Goal: Transaction & Acquisition: Purchase product/service

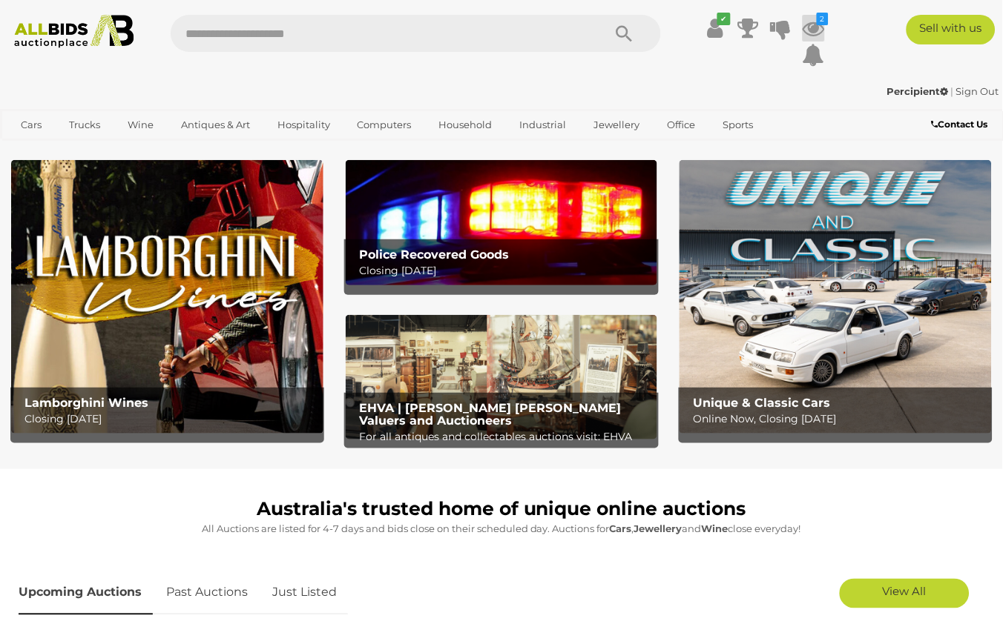
click at [823, 18] on icon "2" at bounding box center [822, 19] width 12 height 13
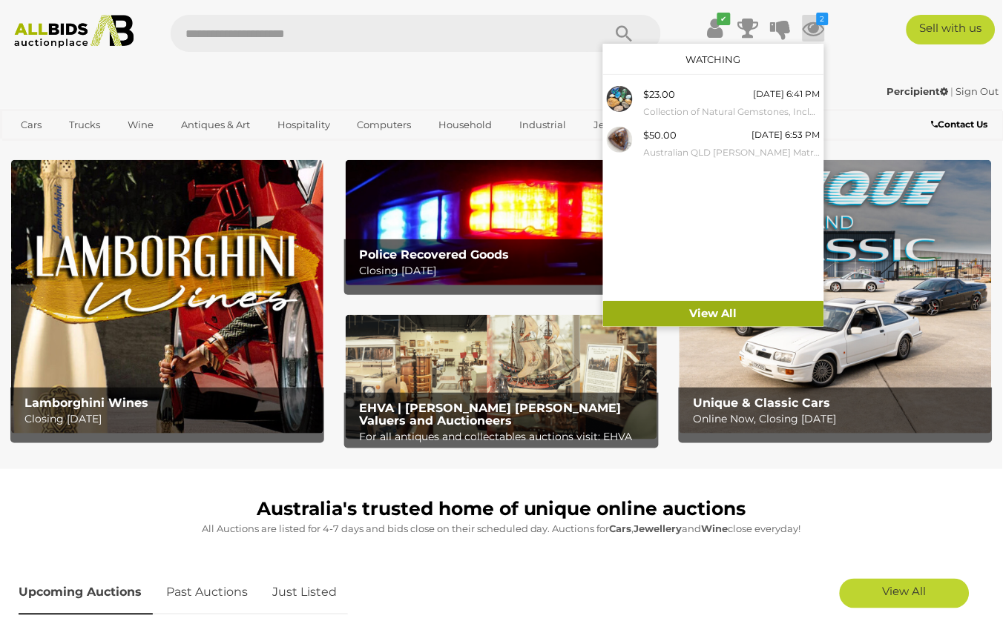
click at [710, 304] on link "View All" at bounding box center [713, 314] width 221 height 26
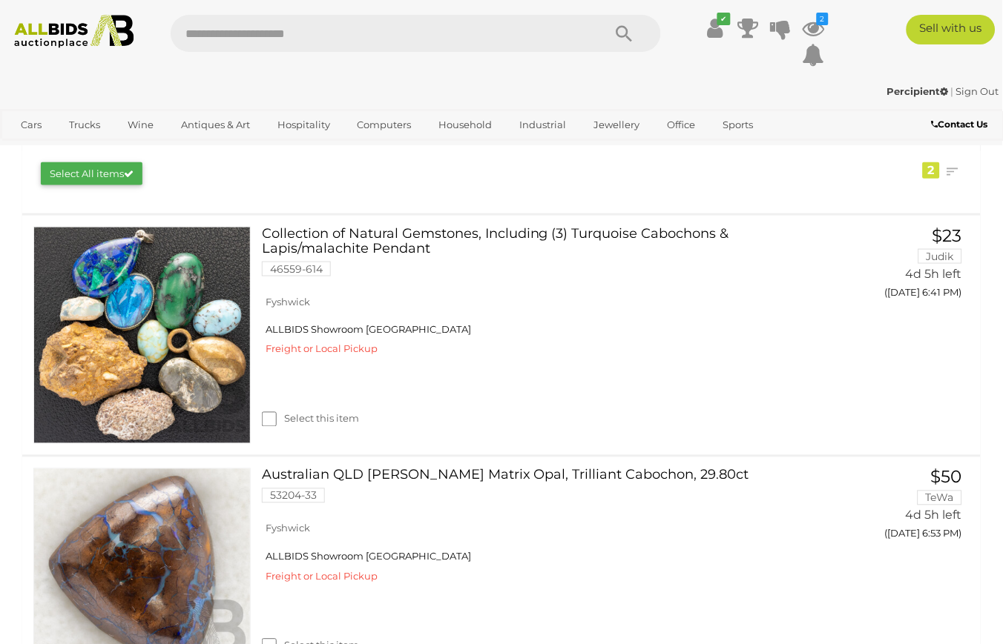
scroll to position [219, 0]
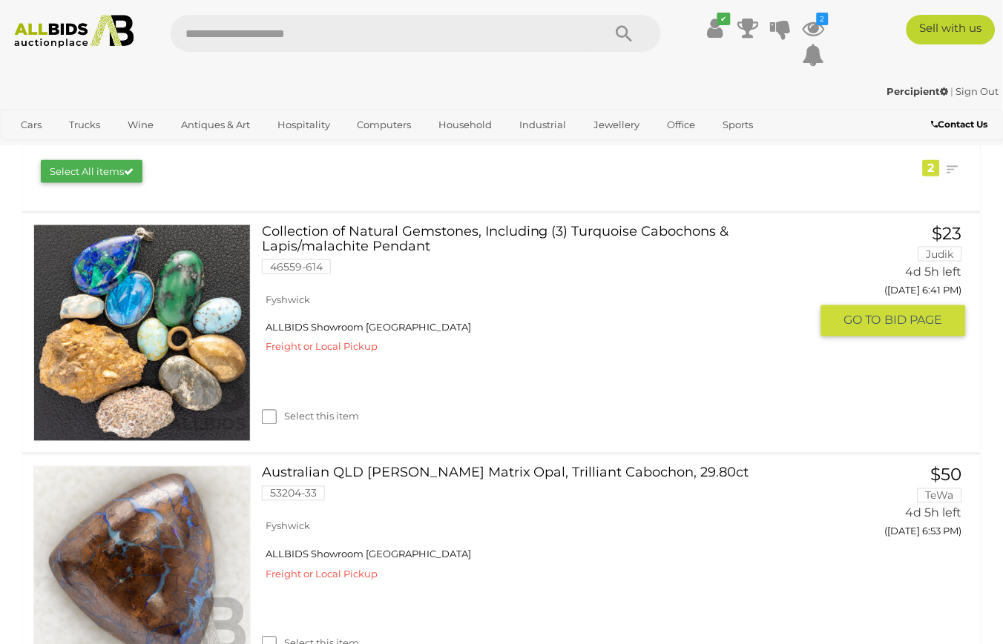
click at [225, 245] on link at bounding box center [141, 333] width 217 height 217
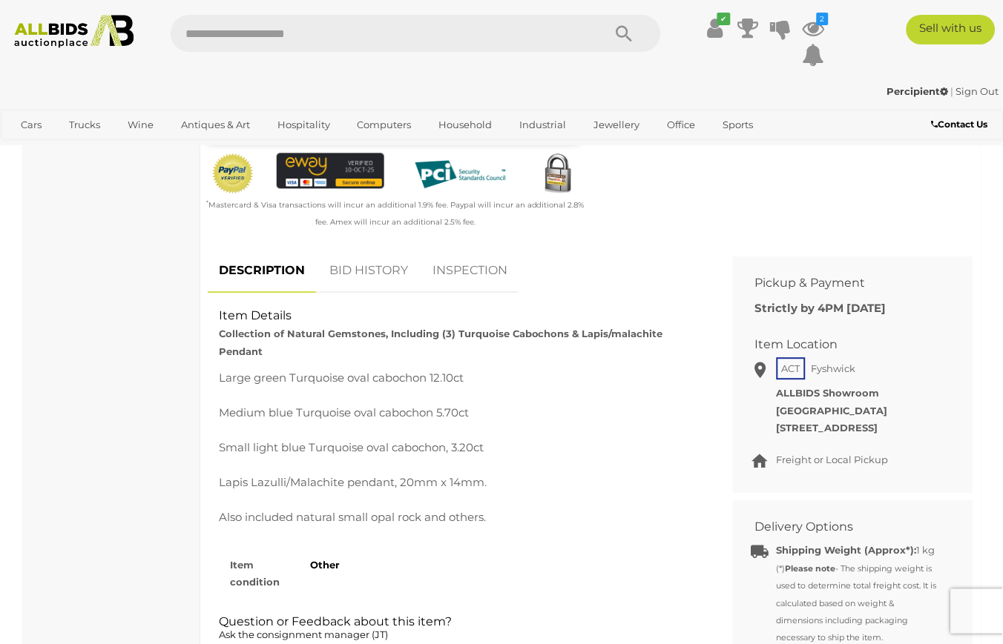
scroll to position [492, 0]
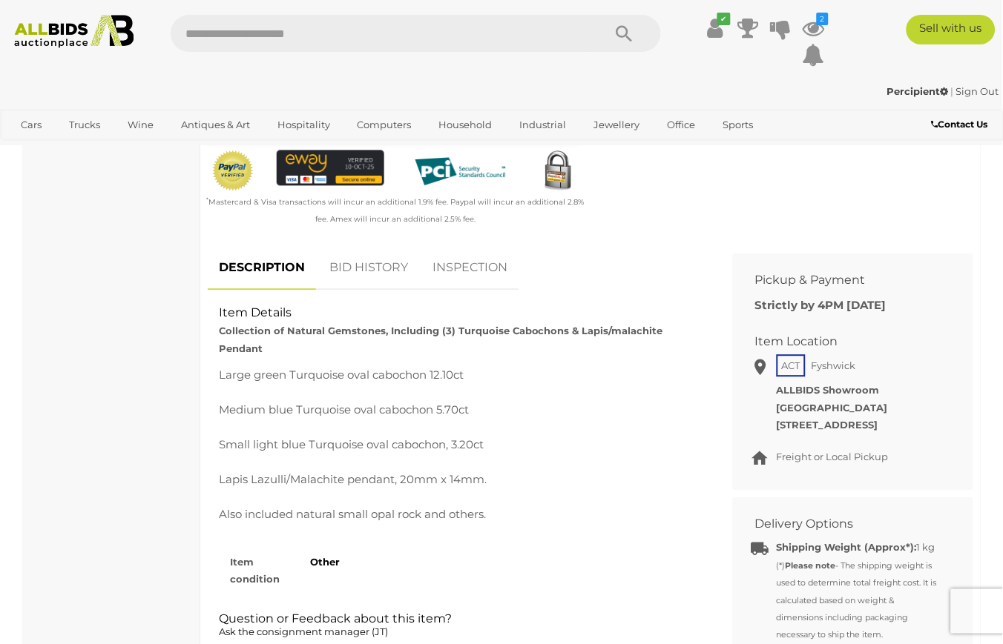
click at [755, 380] on div "ACT Fyshwick Freight or Local Pickup ALLBIDS Showroom Fyshwick 7 WILUNA ST FYSH…" at bounding box center [842, 397] width 218 height 92
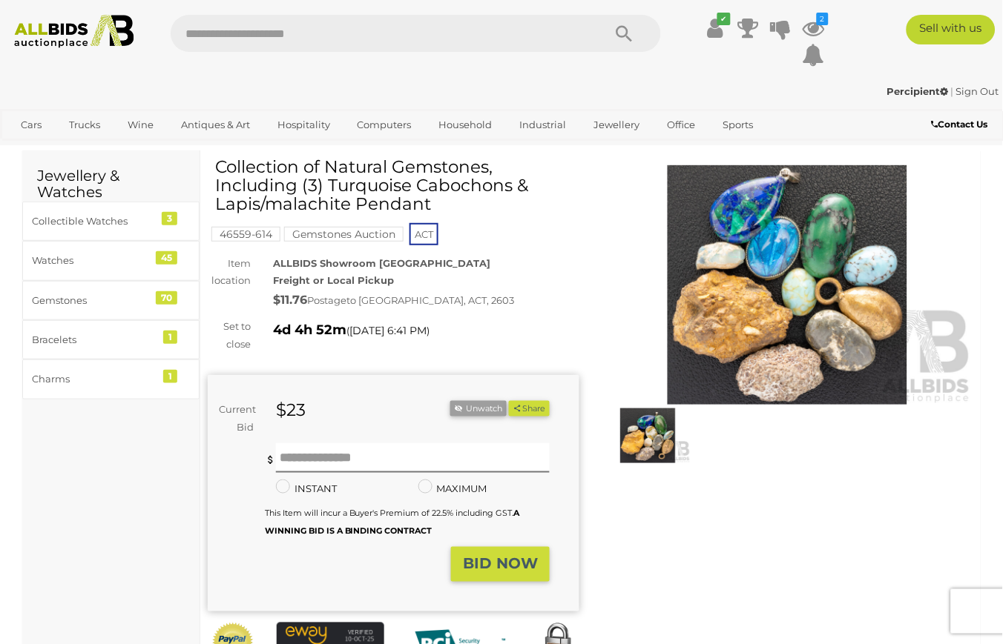
scroll to position [10, 0]
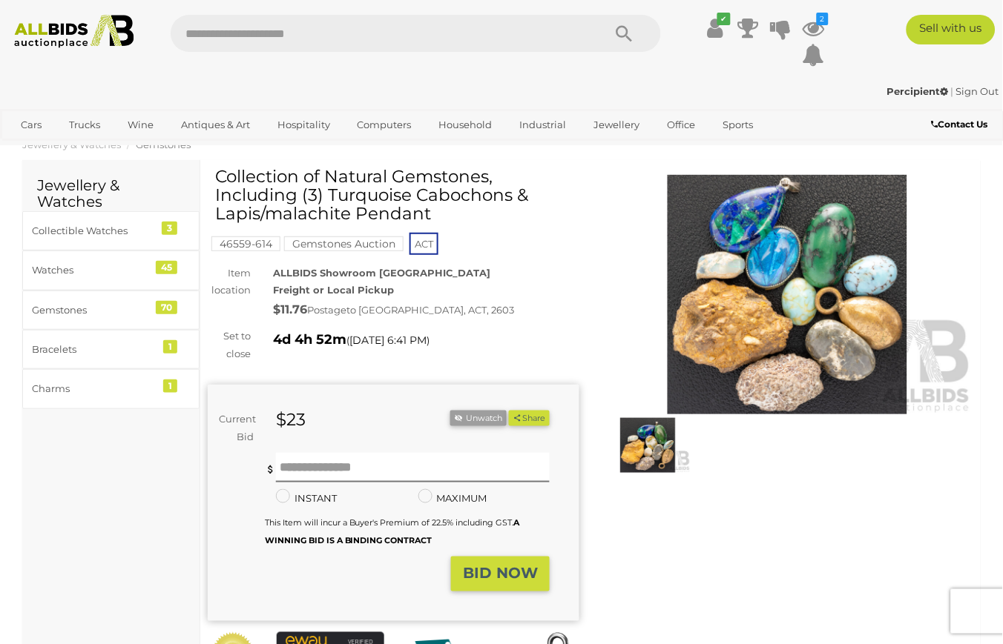
click at [839, 285] on img at bounding box center [787, 295] width 372 height 240
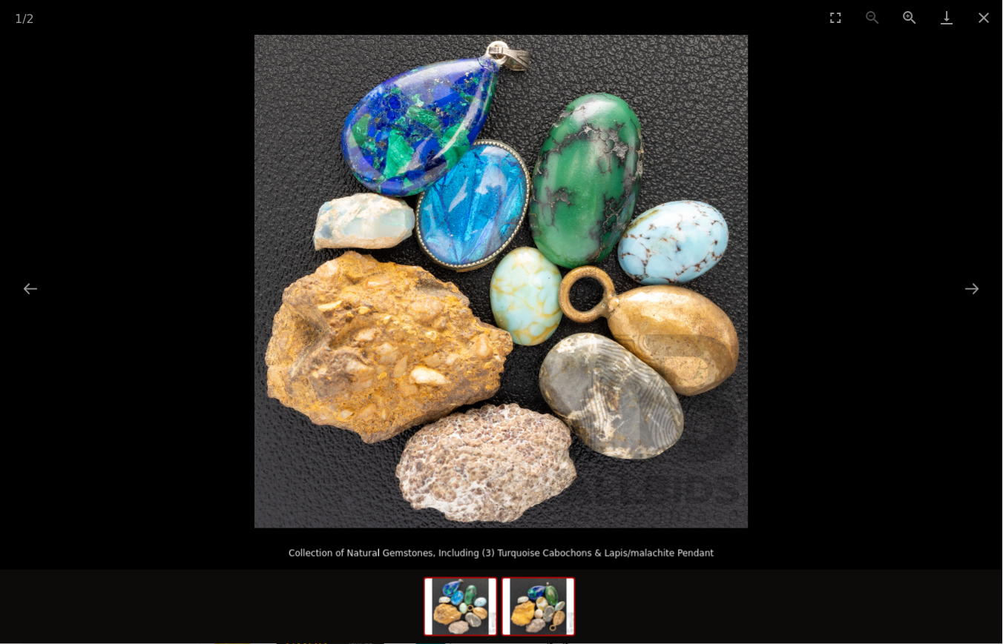
click at [547, 602] on img at bounding box center [538, 607] width 71 height 56
